Goal: Transaction & Acquisition: Purchase product/service

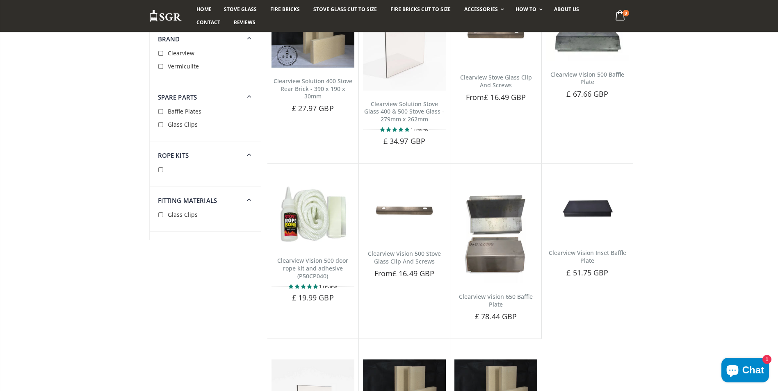
scroll to position [492, 0]
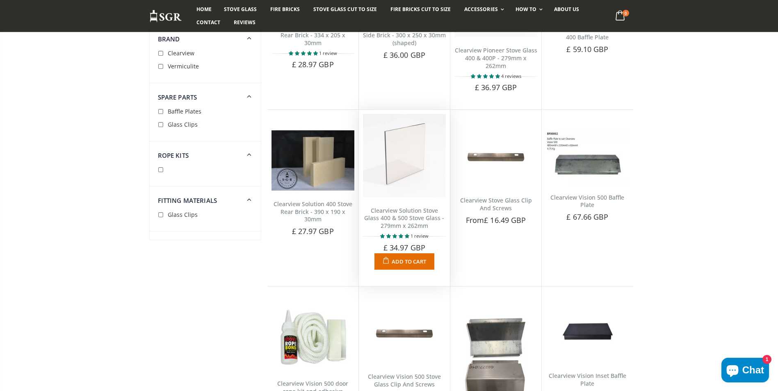
click at [397, 150] on img at bounding box center [404, 155] width 83 height 83
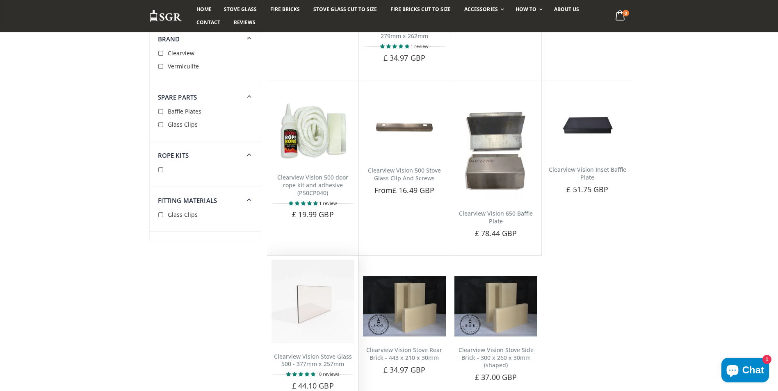
scroll to position [697, 0]
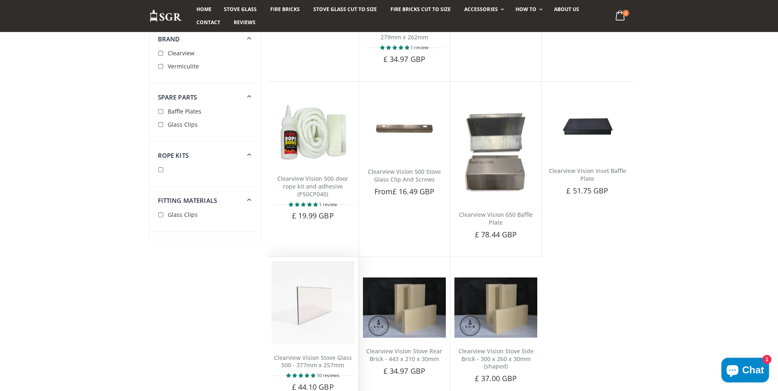
click at [312, 325] on img at bounding box center [312, 302] width 83 height 83
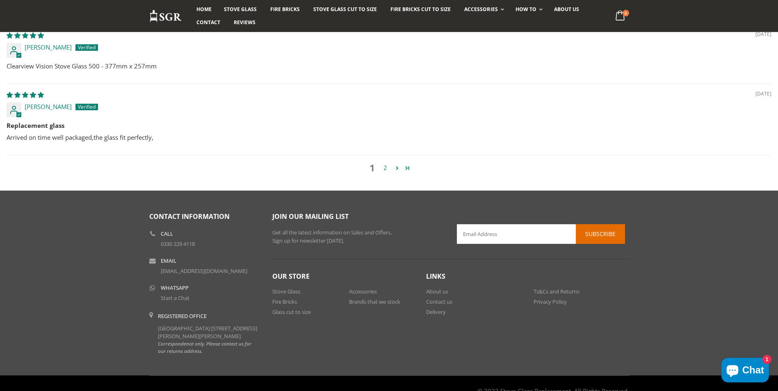
scroll to position [1048, 0]
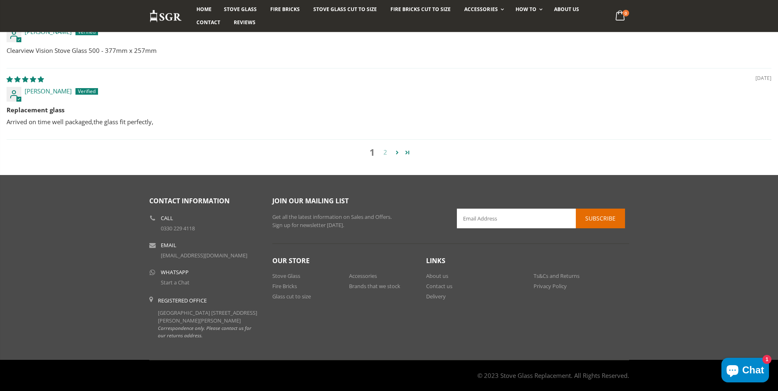
click at [384, 148] on link "2" at bounding box center [385, 152] width 13 height 9
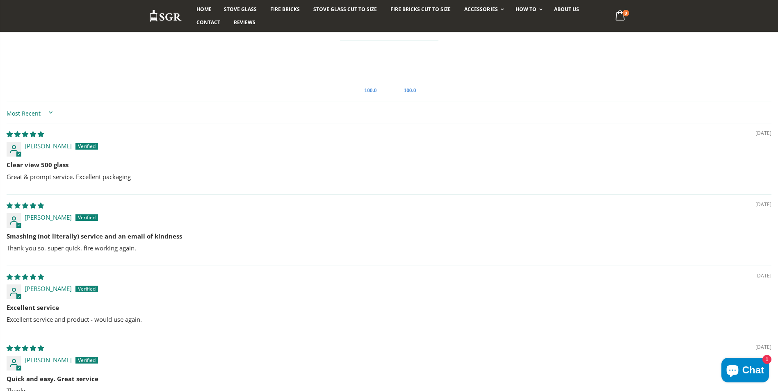
scroll to position [671, 0]
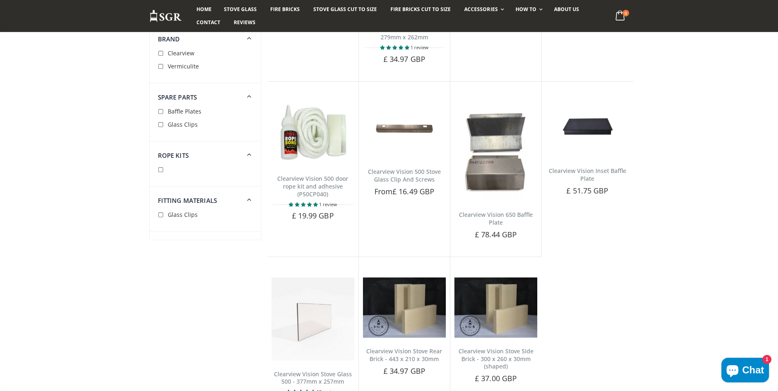
scroll to position [861, 0]
